Goal: Task Accomplishment & Management: Manage account settings

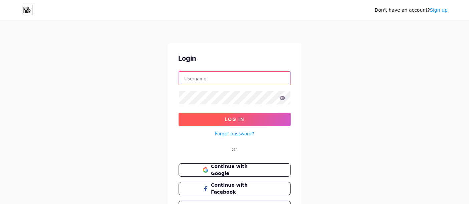
type input "[EMAIL_ADDRESS][DOMAIN_NAME][DOMAIN_NAME]"
click at [241, 118] on span "Log In" at bounding box center [235, 120] width 20 height 6
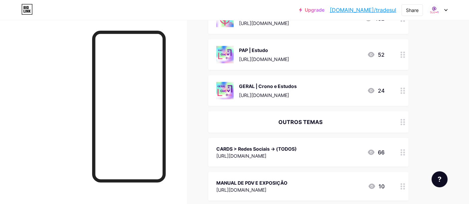
scroll to position [556, 0]
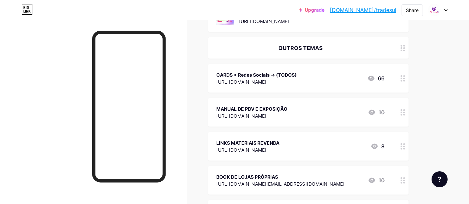
click at [252, 113] on div "MANUAL DE PDV E EXPOSIÇÃO [URL][DOMAIN_NAME] 10" at bounding box center [308, 112] width 200 height 29
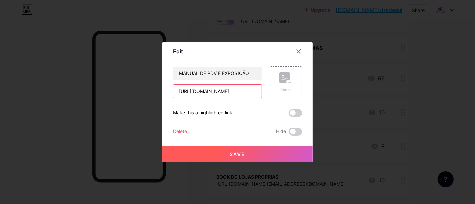
click at [232, 90] on input "[URL][DOMAIN_NAME]" at bounding box center [217, 91] width 88 height 13
click at [296, 51] on icon at bounding box center [298, 51] width 5 height 5
